Goal: Navigation & Orientation: Understand site structure

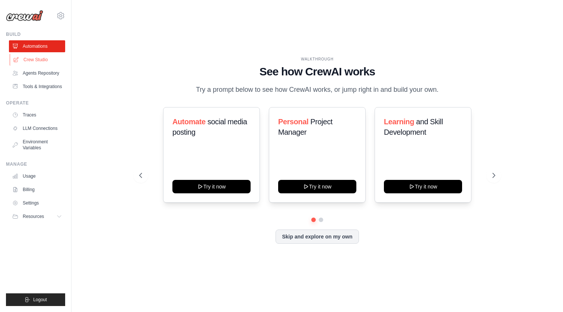
click at [46, 63] on link "Crew Studio" at bounding box center [38, 60] width 56 height 12
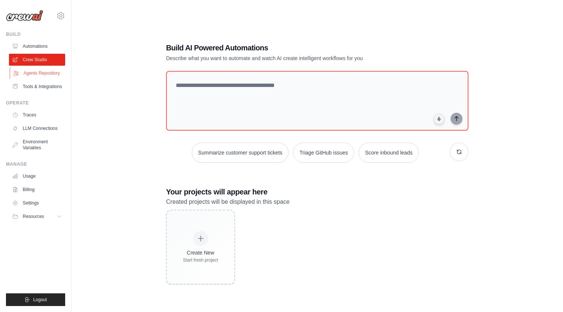
click at [42, 79] on link "Agents Repository" at bounding box center [38, 73] width 56 height 12
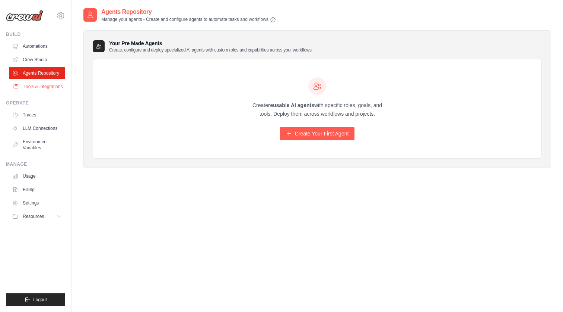
click at [42, 88] on link "Tools & Integrations" at bounding box center [38, 86] width 56 height 12
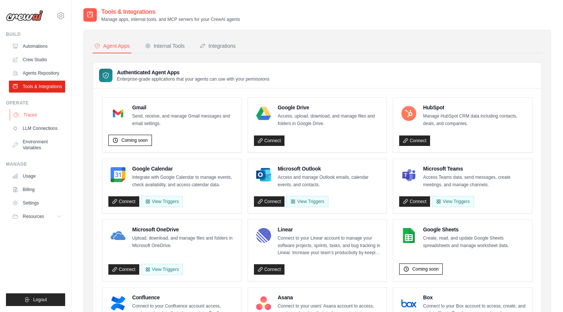
click at [35, 119] on link "Traces" at bounding box center [38, 115] width 56 height 12
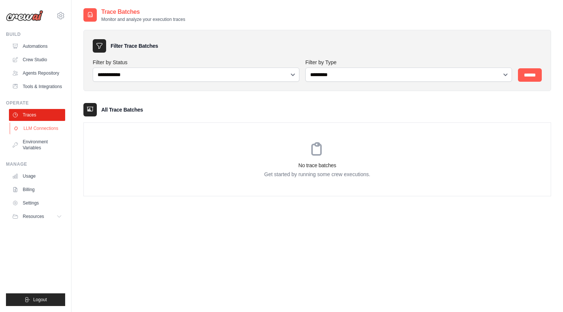
click at [41, 127] on link "LLM Connections" at bounding box center [38, 128] width 56 height 12
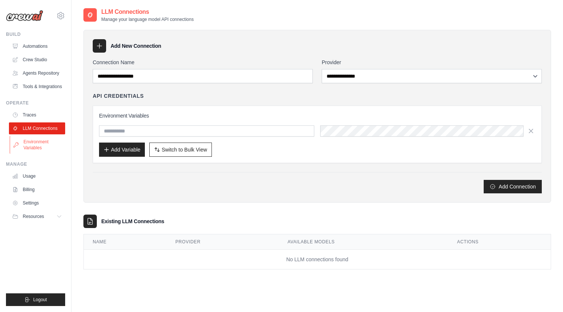
click at [41, 140] on link "Environment Variables" at bounding box center [38, 145] width 56 height 18
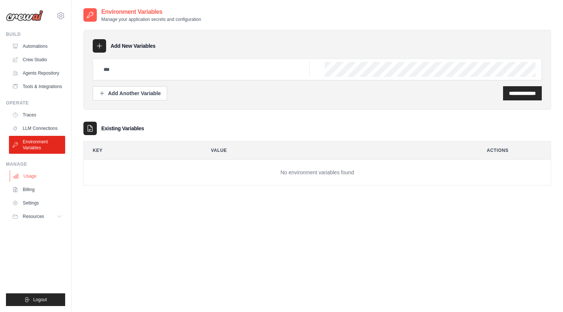
click at [33, 174] on link "Usage" at bounding box center [38, 176] width 56 height 12
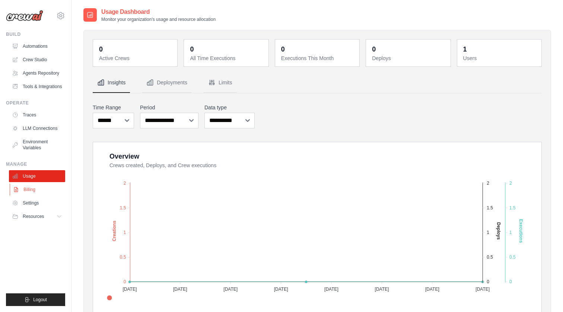
click at [33, 192] on link "Billing" at bounding box center [38, 189] width 56 height 12
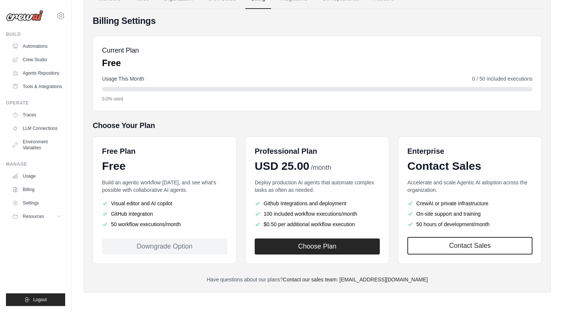
scroll to position [50, 0]
drag, startPoint x: 109, startPoint y: 203, endPoint x: 202, endPoint y: 233, distance: 97.4
click at [202, 233] on div "Free Plan Free Build an agentic workflow today, and see what's possible with co…" at bounding box center [165, 199] width 144 height 127
drag, startPoint x: 277, startPoint y: 164, endPoint x: 351, endPoint y: 163, distance: 73.8
click at [351, 163] on div "USD 25.00 /month" at bounding box center [317, 165] width 125 height 13
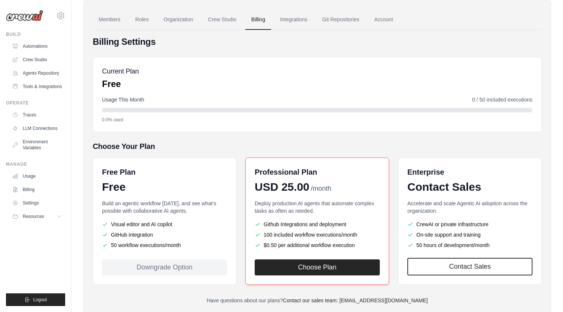
scroll to position [32, 0]
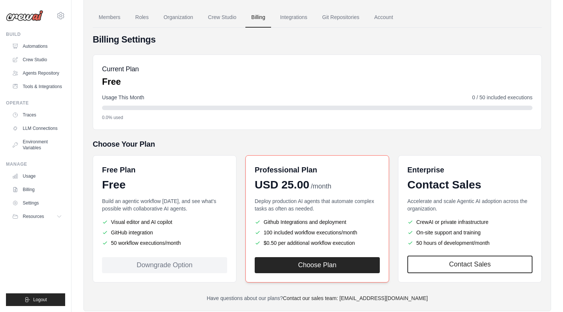
drag, startPoint x: 264, startPoint y: 231, endPoint x: 359, endPoint y: 244, distance: 95.5
click at [359, 244] on ul "Github Integrations and deployment 100 included workflow executions/month $0.50…" at bounding box center [317, 232] width 125 height 28
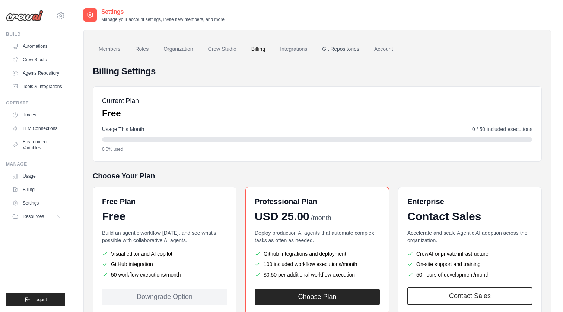
scroll to position [0, 0]
click at [295, 50] on link "Integrations" at bounding box center [293, 49] width 39 height 20
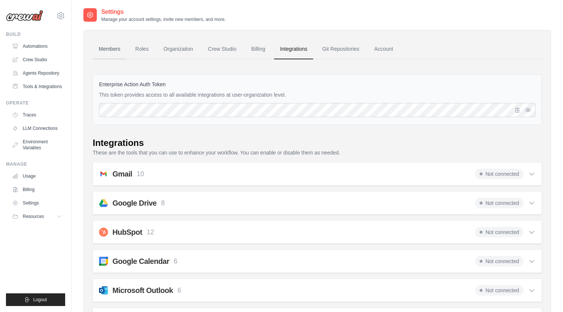
click at [104, 50] on link "Members" at bounding box center [110, 49] width 34 height 20
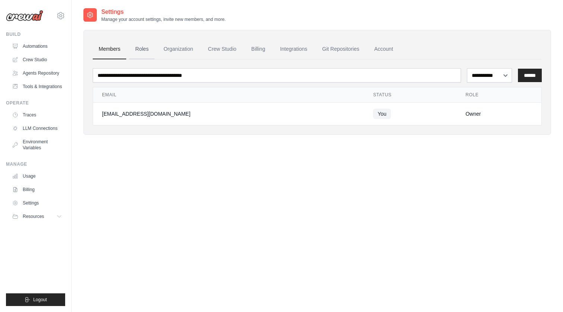
click at [136, 50] on link "Roles" at bounding box center [141, 49] width 25 height 20
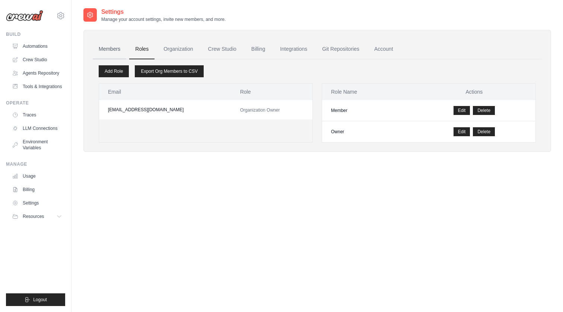
click at [116, 50] on link "Members" at bounding box center [110, 49] width 34 height 20
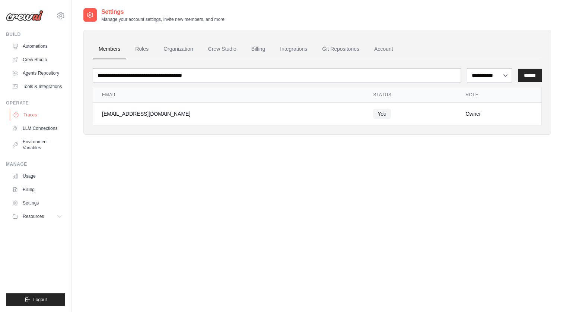
click at [33, 114] on link "Traces" at bounding box center [38, 115] width 56 height 12
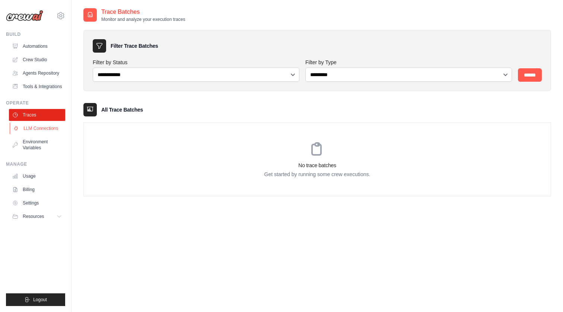
click at [36, 128] on link "LLM Connections" at bounding box center [38, 128] width 56 height 12
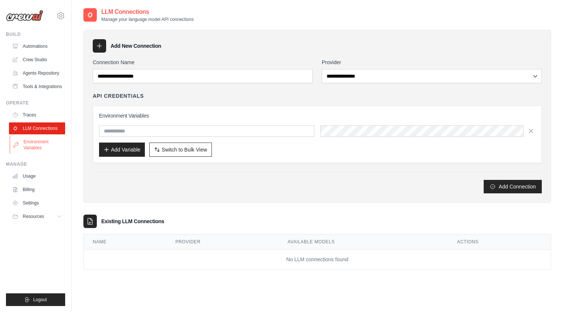
click at [36, 142] on link "Environment Variables" at bounding box center [38, 145] width 56 height 18
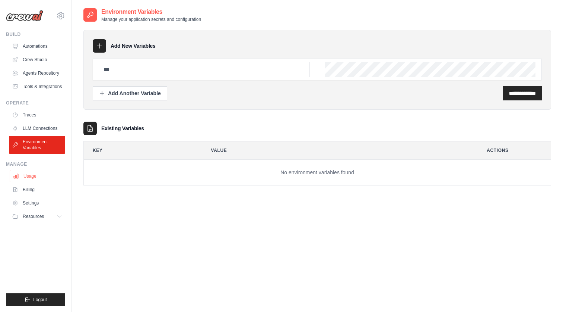
click at [34, 175] on link "Usage" at bounding box center [38, 176] width 56 height 12
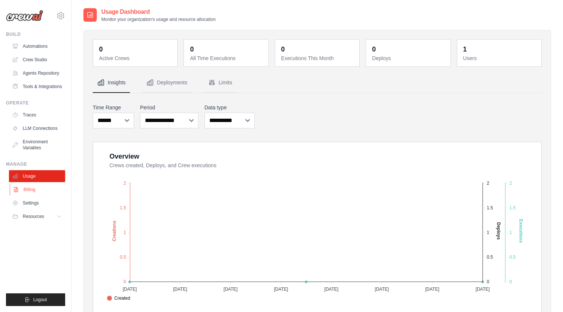
click at [49, 187] on link "Billing" at bounding box center [38, 189] width 56 height 12
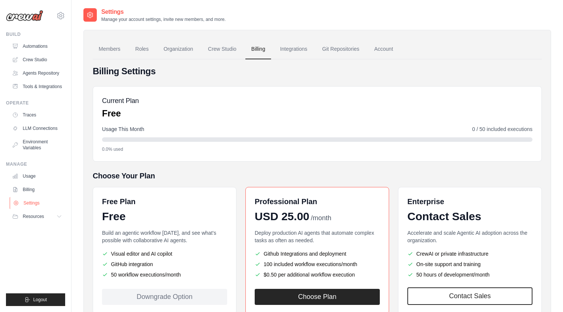
click at [46, 199] on link "Settings" at bounding box center [38, 203] width 56 height 12
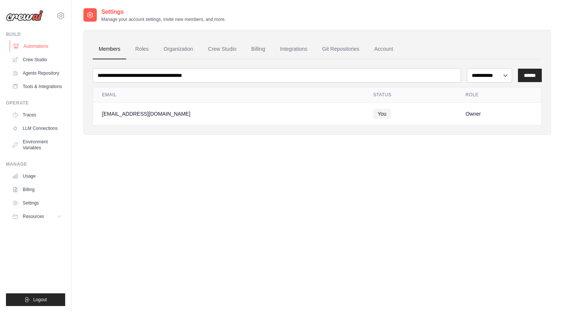
click at [48, 48] on link "Automations" at bounding box center [38, 46] width 56 height 12
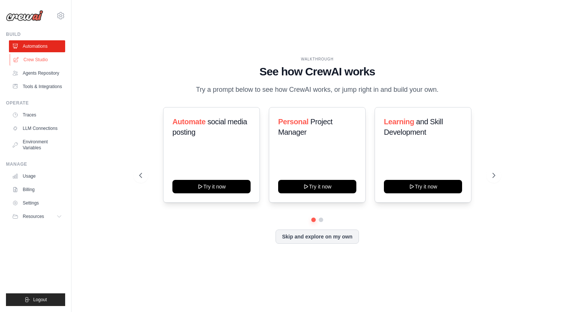
click at [38, 57] on link "Crew Studio" at bounding box center [38, 60] width 56 height 12
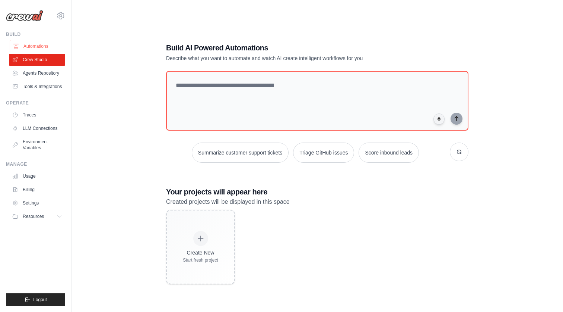
click at [40, 46] on link "Automations" at bounding box center [38, 46] width 56 height 12
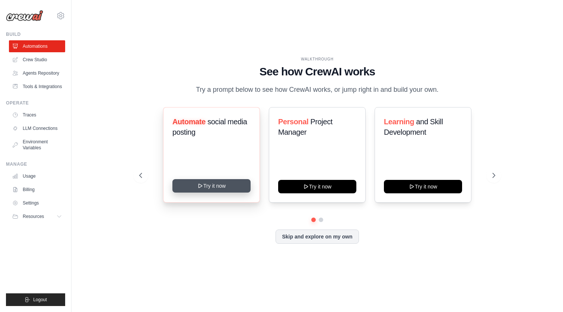
click at [208, 184] on button "Try it now" at bounding box center [212, 185] width 78 height 13
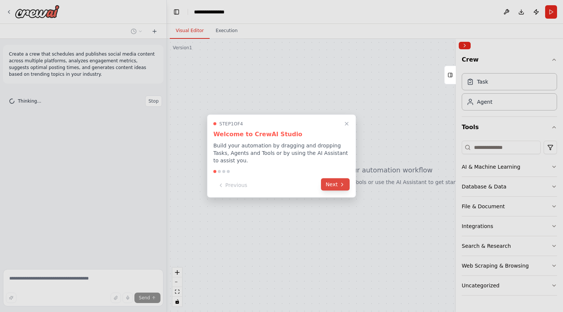
click at [342, 185] on icon at bounding box center [343, 184] width 6 height 6
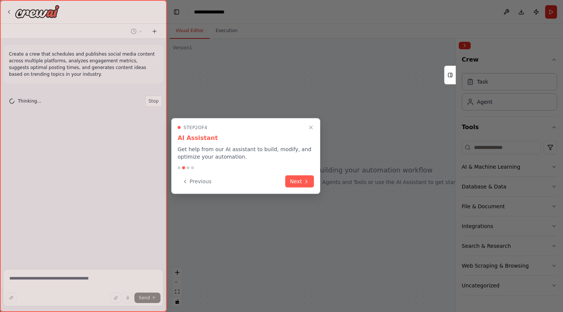
click at [342, 185] on div at bounding box center [281, 156] width 563 height 312
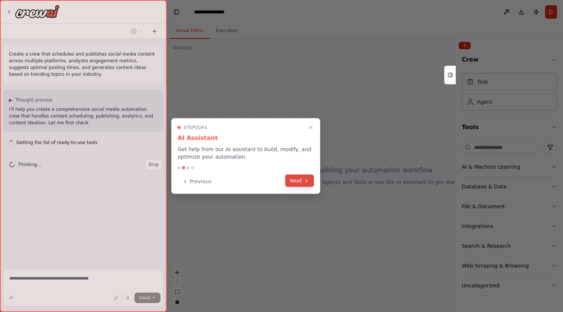
click at [300, 178] on button "Next" at bounding box center [299, 180] width 29 height 12
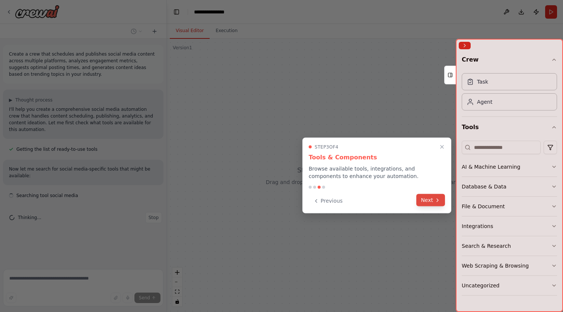
click at [431, 199] on button "Next" at bounding box center [431, 200] width 29 height 12
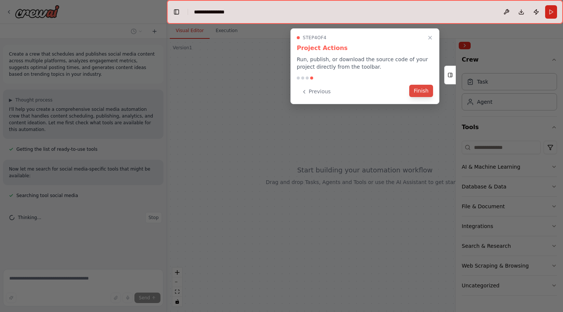
click at [419, 94] on button "Finish" at bounding box center [422, 91] width 24 height 12
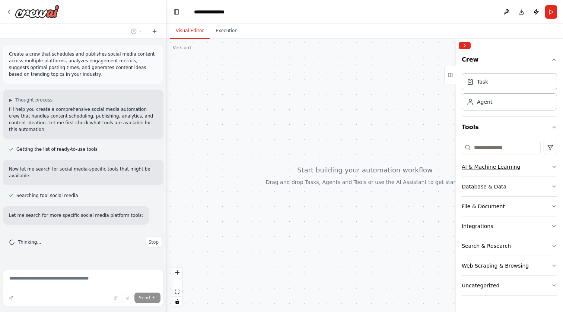
scroll to position [8, 0]
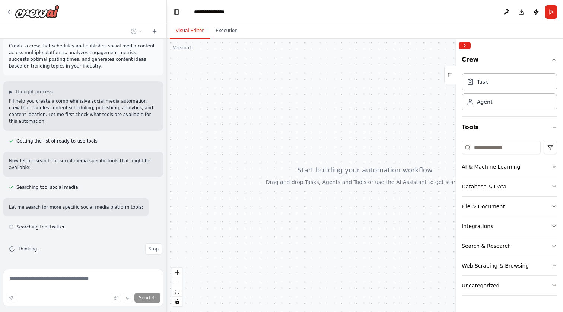
click at [547, 165] on button "AI & Machine Learning" at bounding box center [509, 166] width 95 height 19
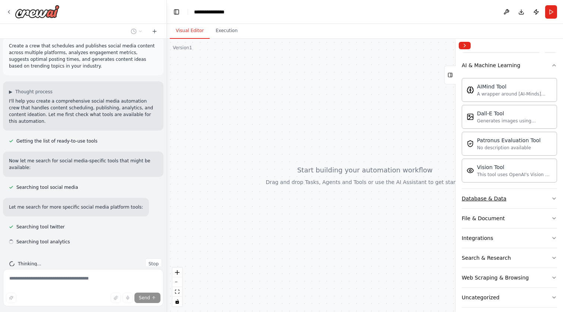
scroll to position [23, 0]
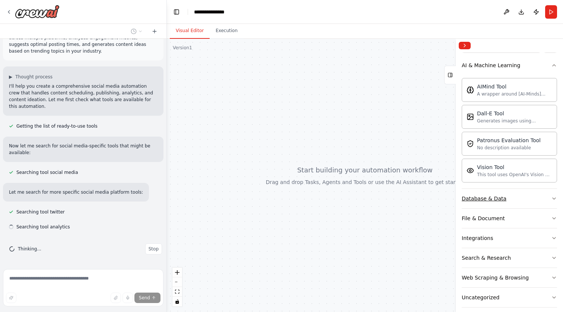
click at [531, 198] on button "Database & Data" at bounding box center [509, 198] width 95 height 19
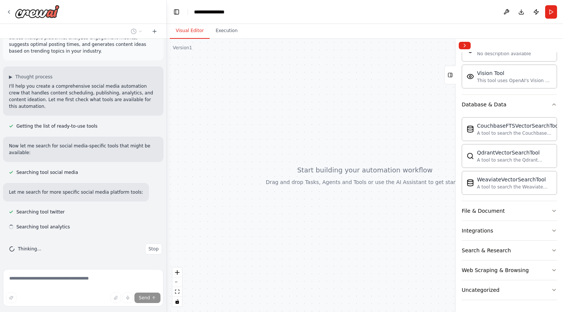
scroll to position [195, 0]
click at [522, 217] on button "File & Document" at bounding box center [509, 210] width 95 height 19
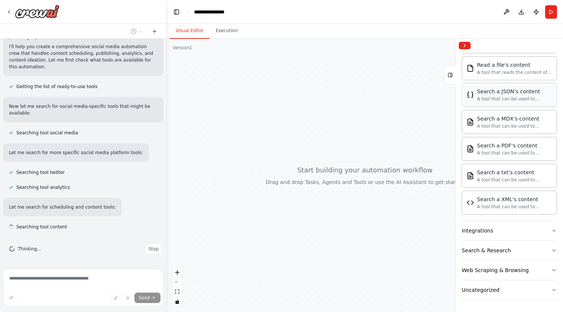
scroll to position [416, 0]
click at [502, 227] on button "Integrations" at bounding box center [509, 230] width 95 height 19
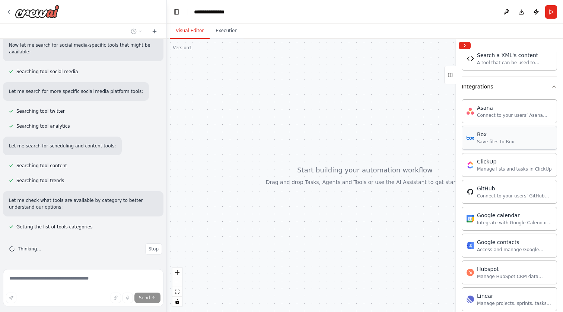
scroll to position [139, 0]
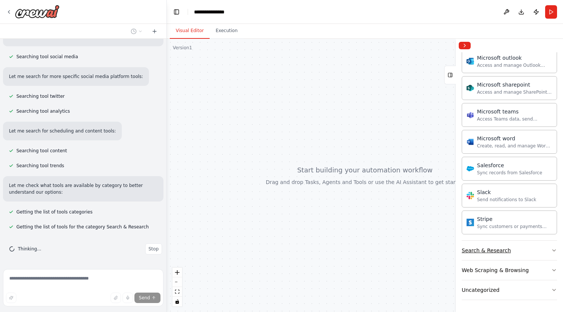
click at [509, 250] on button "Search & Research" at bounding box center [509, 249] width 95 height 19
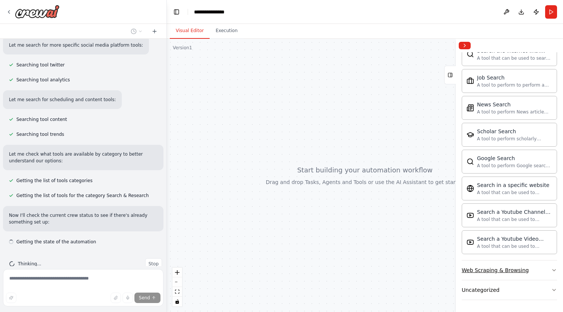
scroll to position [185, 0]
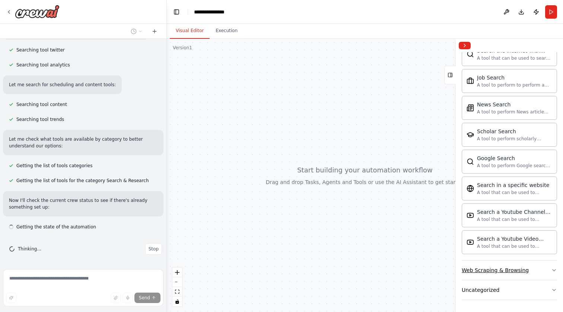
click at [506, 272] on div "Web Scraping & Browsing" at bounding box center [495, 269] width 67 height 7
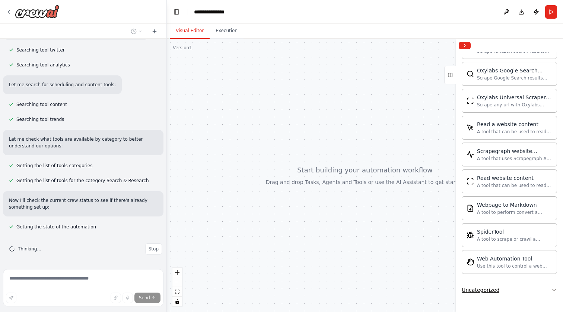
click at [499, 292] on button "Uncategorized" at bounding box center [509, 289] width 95 height 19
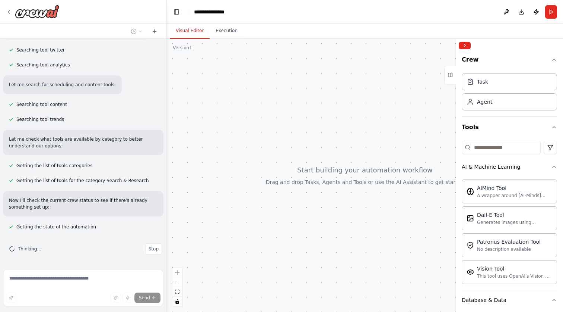
scroll to position [0, 0]
click at [12, 13] on div at bounding box center [33, 11] width 54 height 13
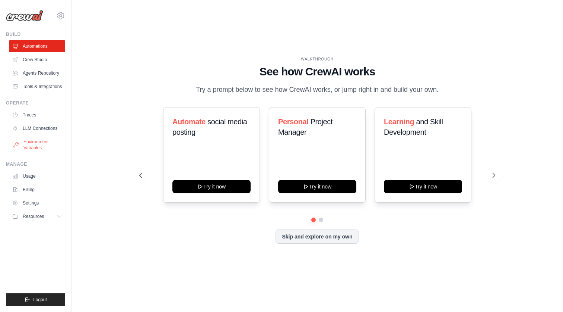
click at [29, 146] on link "Environment Variables" at bounding box center [38, 145] width 56 height 18
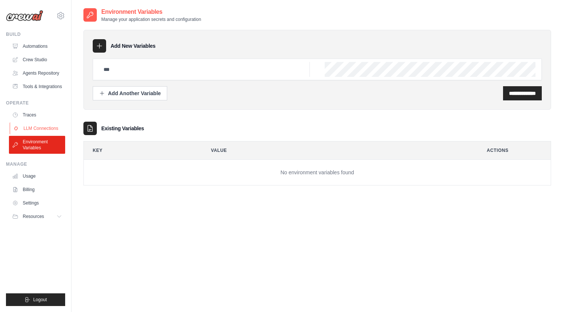
click at [33, 133] on link "LLM Connections" at bounding box center [38, 128] width 56 height 12
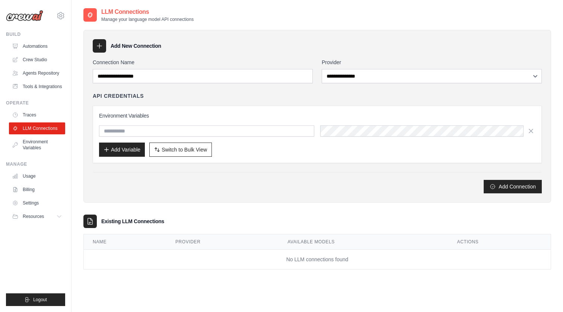
click at [32, 120] on link "Traces" at bounding box center [37, 115] width 56 height 12
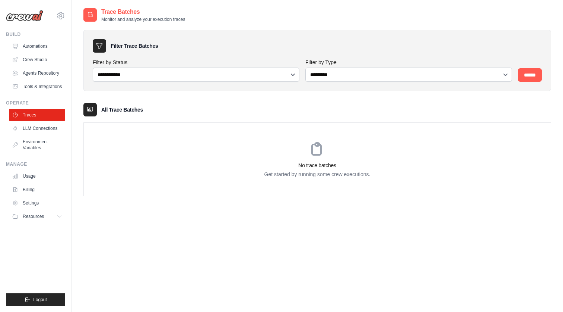
click at [25, 10] on img at bounding box center [24, 15] width 37 height 11
click at [25, 18] on img at bounding box center [24, 15] width 37 height 11
